Goal: Information Seeking & Learning: Learn about a topic

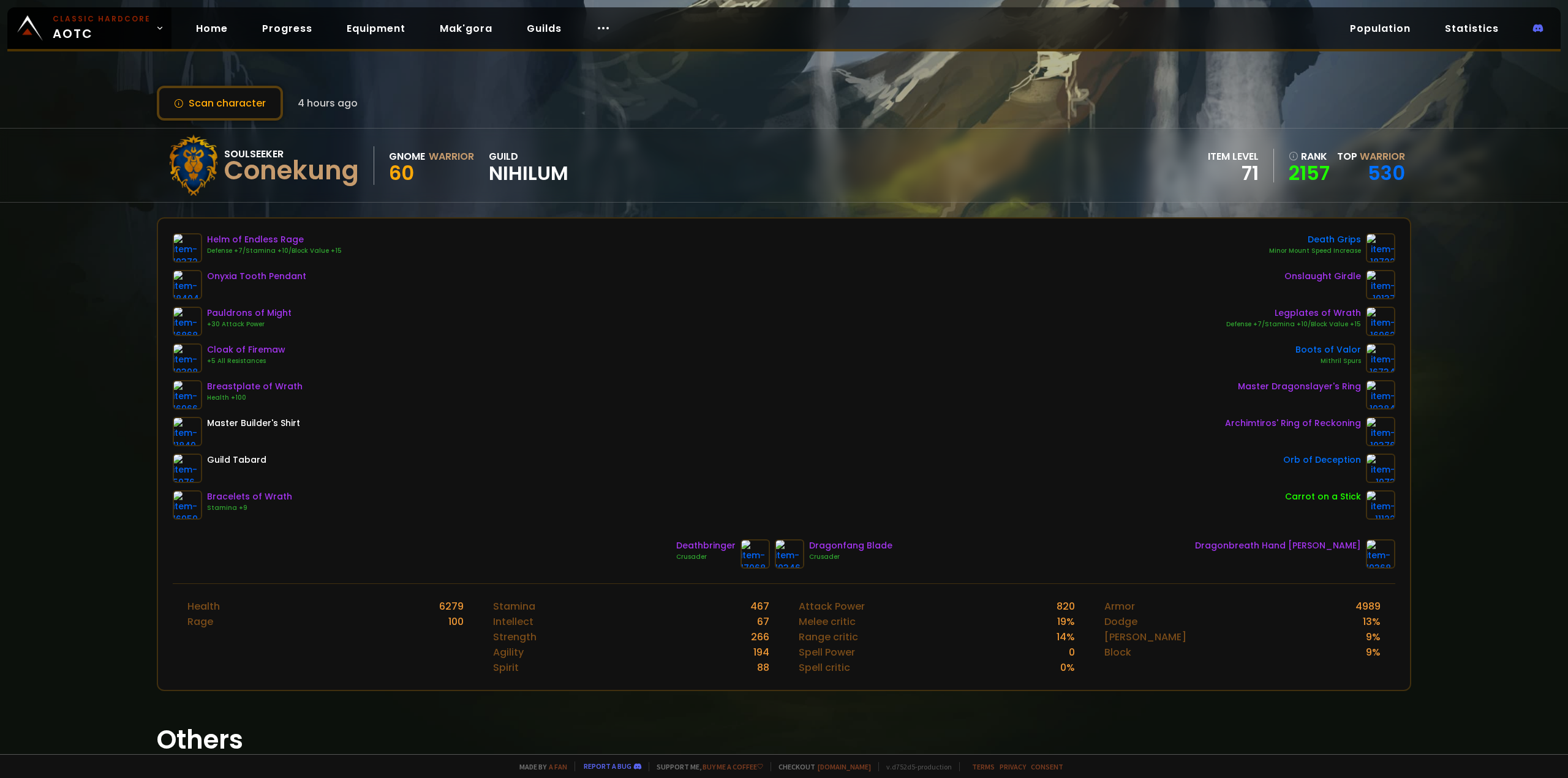
click at [536, 167] on span "Nihilum" at bounding box center [529, 173] width 80 height 18
click at [526, 29] on link "Guilds" at bounding box center [544, 28] width 55 height 25
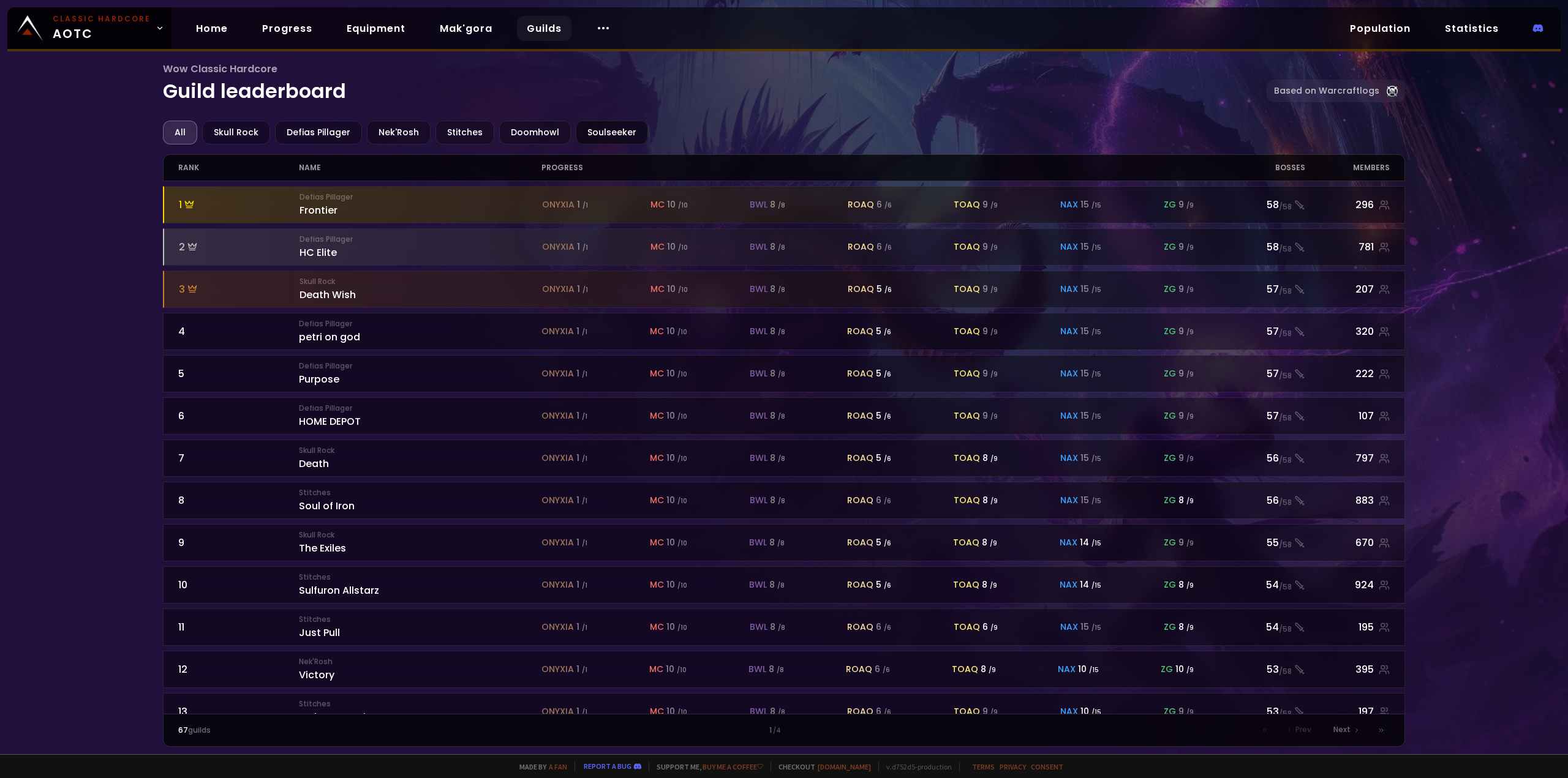
click at [596, 133] on div "Soulseeker" at bounding box center [612, 132] width 73 height 24
